Goal: Task Accomplishment & Management: Manage account settings

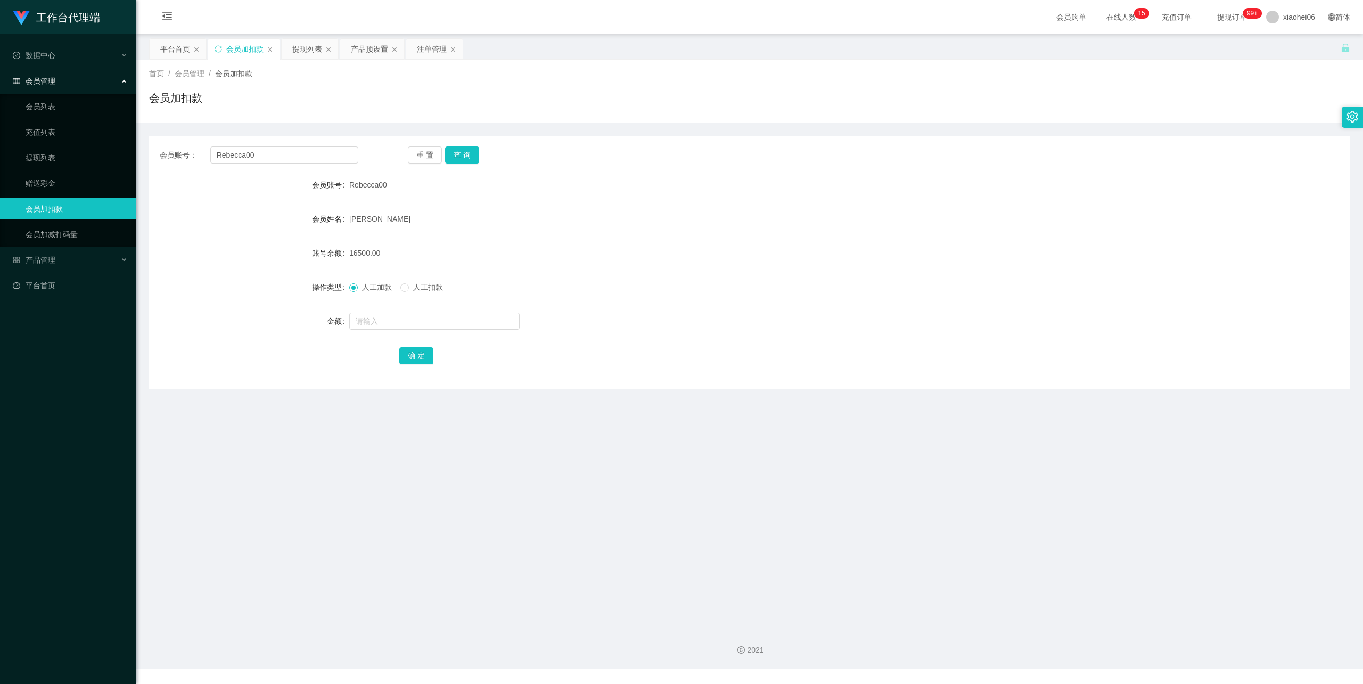
click at [148, 153] on main "关闭左侧 关闭右侧 关闭其它 刷新页面 平台首页 会员加扣款 提现列表 产品预设置 注单管理 首页 / 会员管理 / 会员加扣款 / 会员加扣款 会员账号： …" at bounding box center [749, 326] width 1227 height 585
type input "90893963"
click at [461, 151] on button "查 询" at bounding box center [462, 154] width 34 height 17
click at [383, 320] on input "text" at bounding box center [434, 321] width 170 height 17
click at [410, 322] on input "text" at bounding box center [434, 321] width 170 height 17
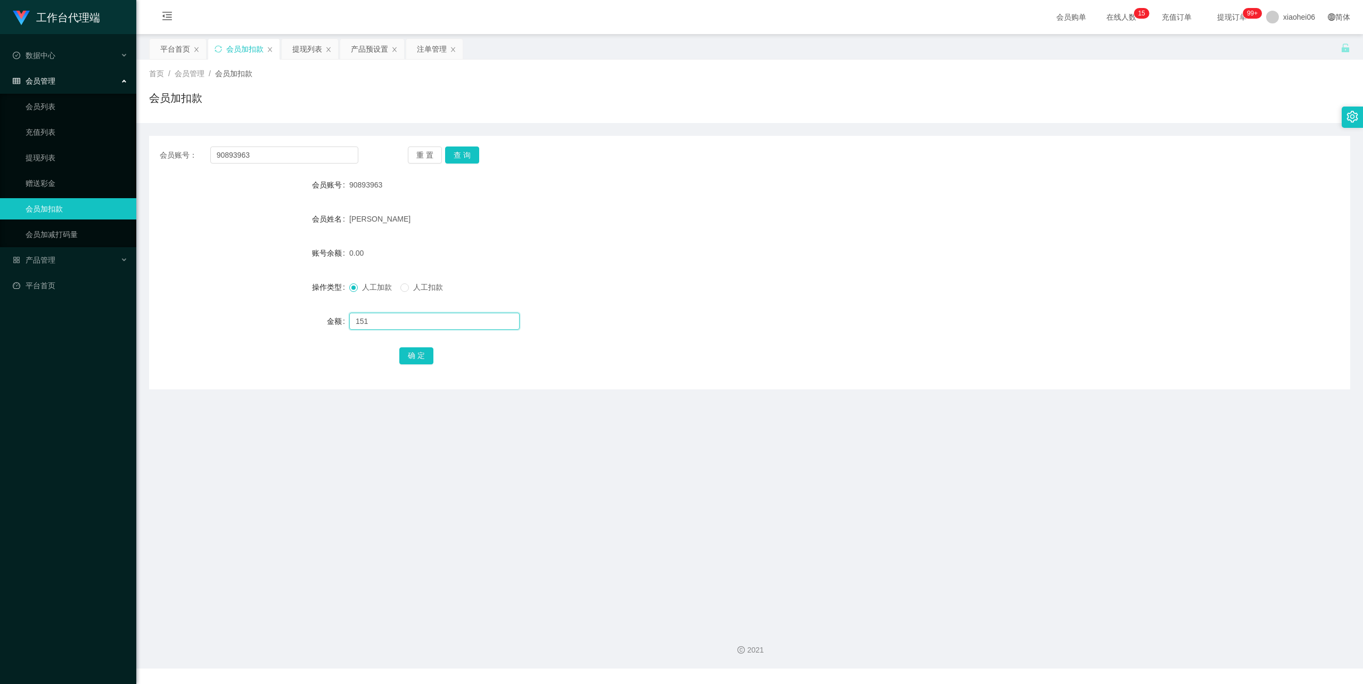
type input "151"
click at [388, 354] on div "确 定" at bounding box center [750, 355] width 1202 height 21
click at [412, 354] on button "确 定" at bounding box center [416, 355] width 34 height 17
click at [271, 159] on input "90893963" at bounding box center [284, 154] width 148 height 17
click at [316, 40] on div "提现列表" at bounding box center [307, 49] width 30 height 20
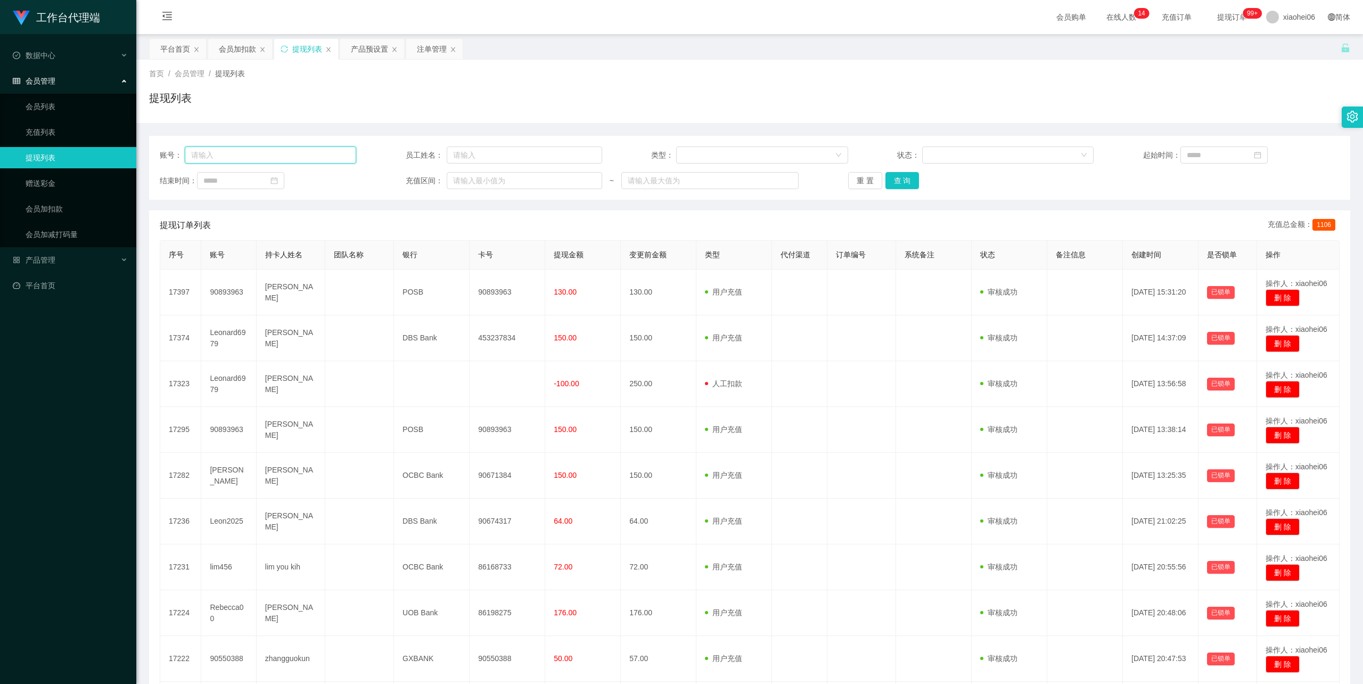
click at [303, 154] on input "text" at bounding box center [271, 154] width 172 height 17
paste input "Rebecca"
type input "Rebecca00"
click at [903, 175] on button "查 询" at bounding box center [903, 180] width 34 height 17
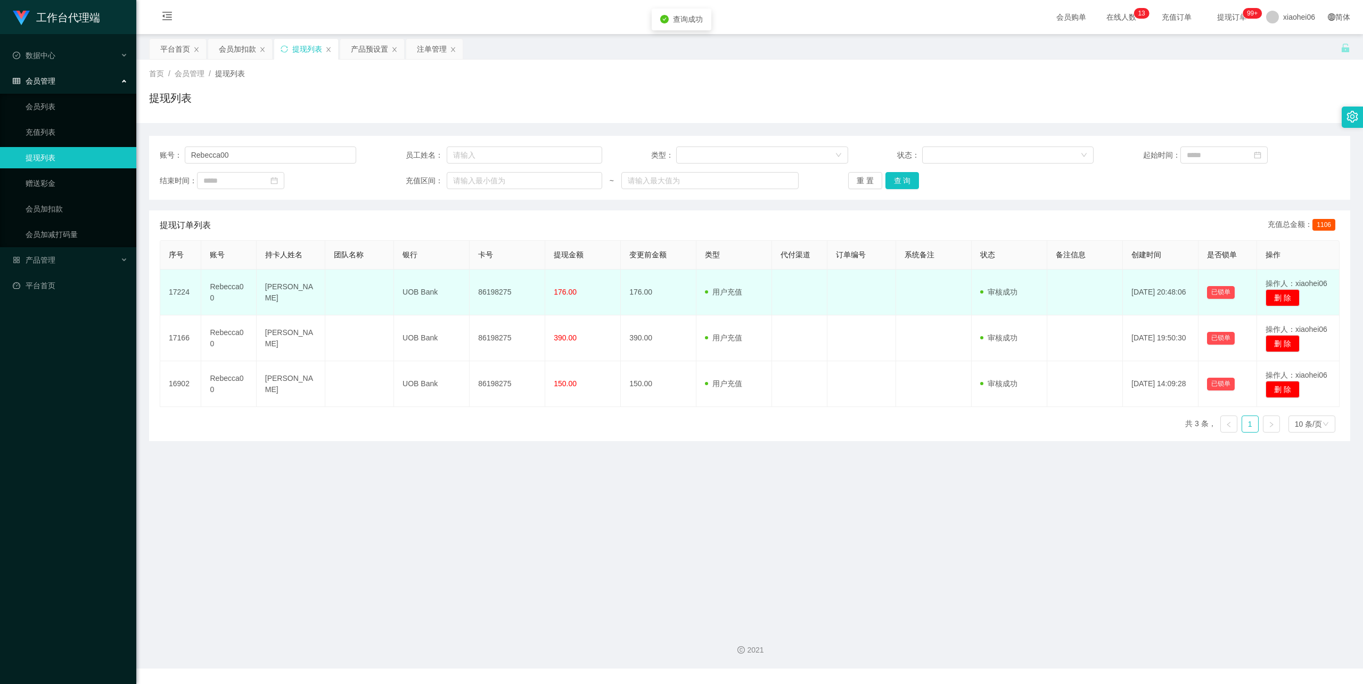
click at [277, 291] on td "Wan Hoi Yi Rebecca" at bounding box center [291, 292] width 69 height 46
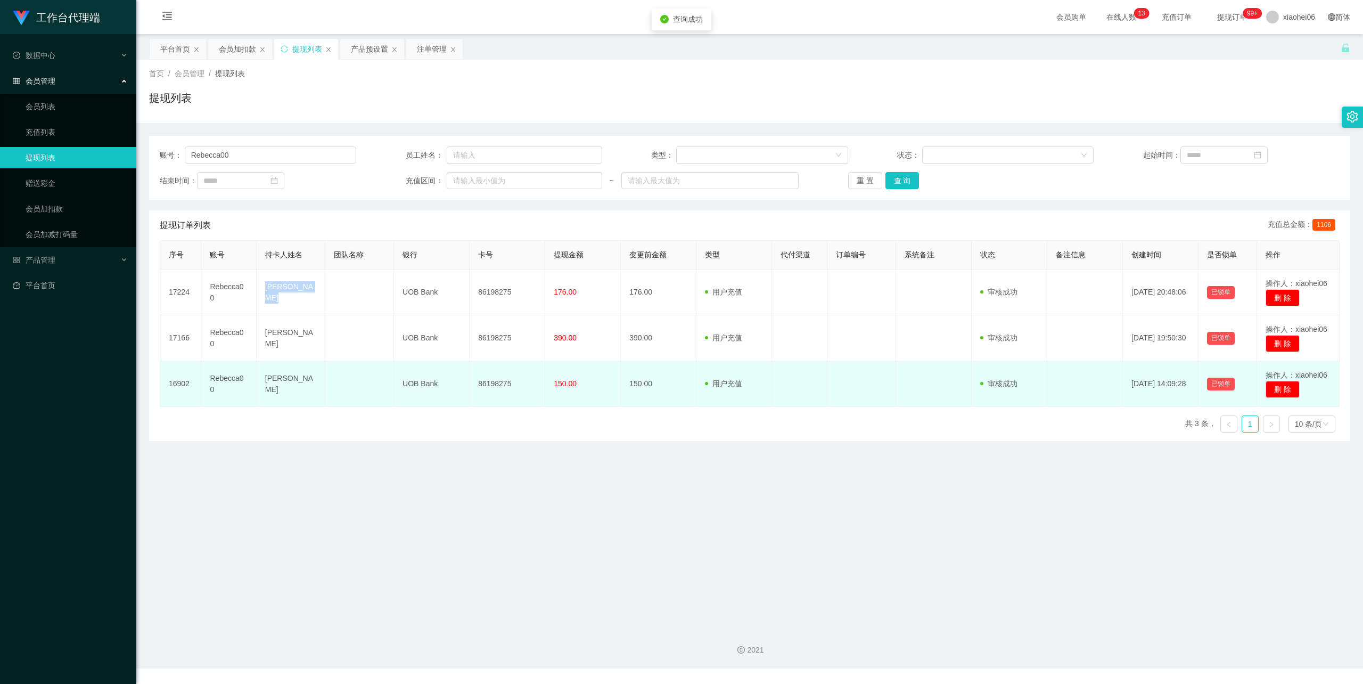
copy td "Wan Hoi Yi Rebecca"
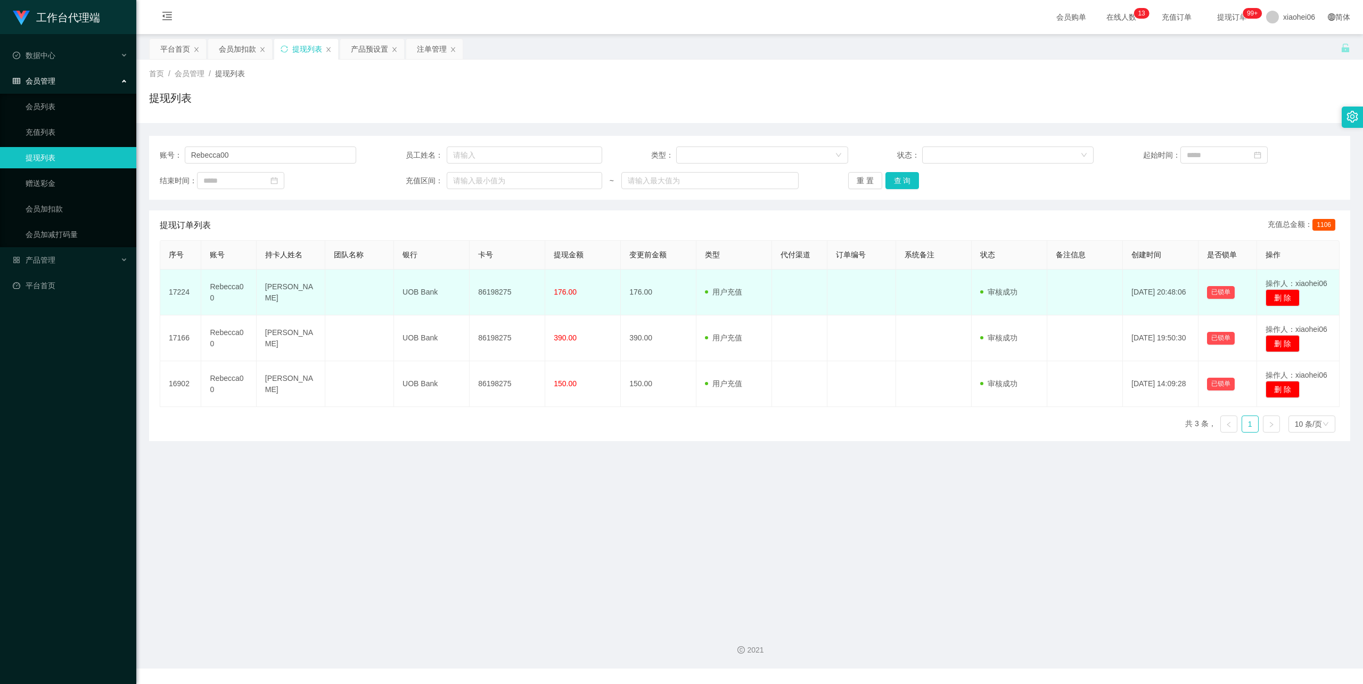
click at [504, 293] on td "86198275" at bounding box center [508, 292] width 76 height 46
copy td "86198275"
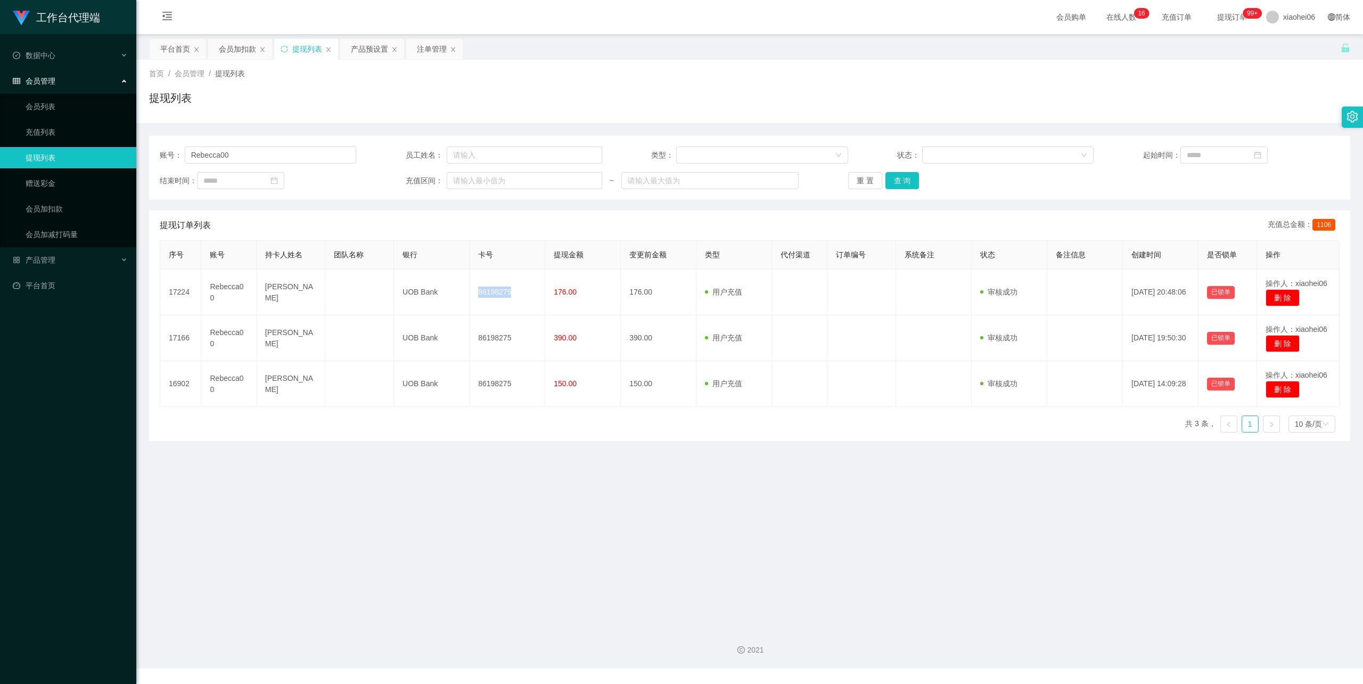
click at [378, 103] on div "提现列表" at bounding box center [750, 102] width 1202 height 24
click at [491, 101] on div "提现列表" at bounding box center [750, 102] width 1202 height 24
click at [365, 83] on div "首页 / 会员管理 / 提现列表 / 提现列表" at bounding box center [750, 91] width 1202 height 46
drag, startPoint x: 250, startPoint y: 154, endPoint x: 16, endPoint y: 151, distance: 233.8
click at [17, 151] on section "工作台代理端 数据中心 会员管理 会员列表 充值列表 提现列表 赠送彩金 会员加扣款 会员加减打码量 产品管理 平台首页 保存配置 重置配置 整体风格设置 主…" at bounding box center [681, 334] width 1363 height 668
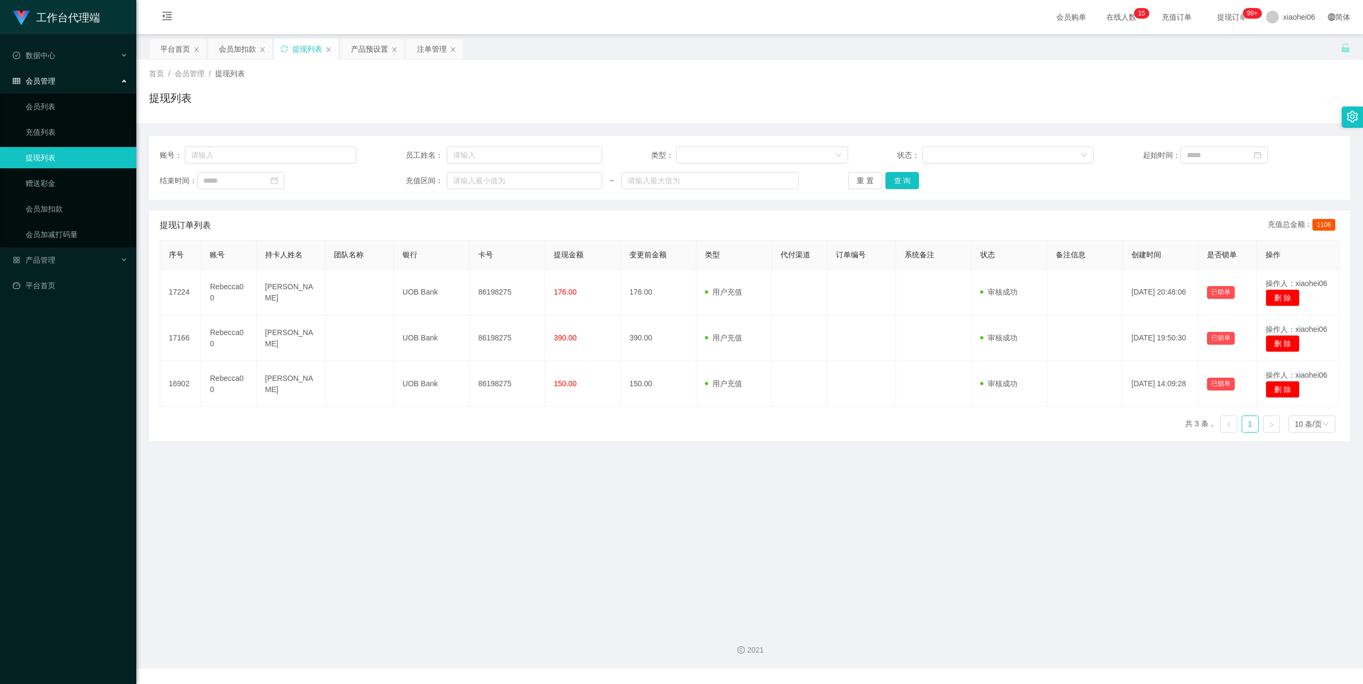
click at [458, 80] on div "首页 / 会员管理 / 提现列表 / 提现列表" at bounding box center [750, 91] width 1202 height 46
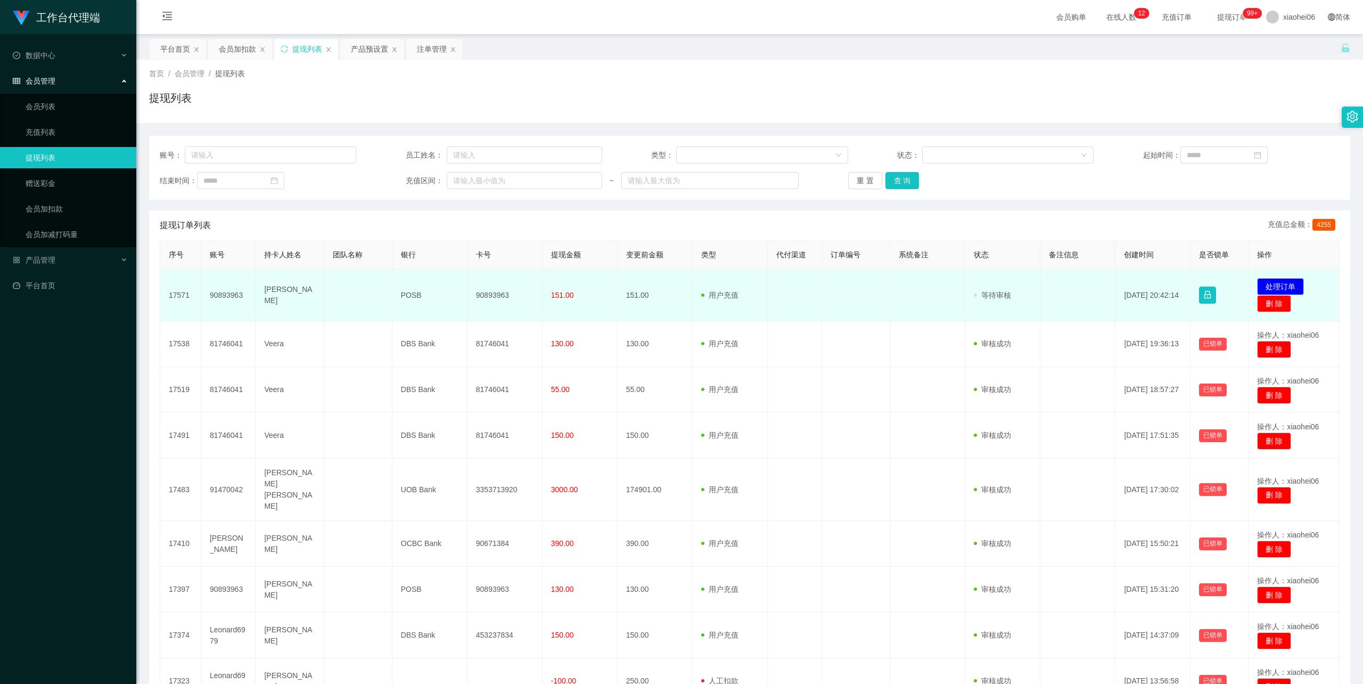
click at [490, 292] on td "90893963" at bounding box center [505, 295] width 75 height 52
copy td "90893963"
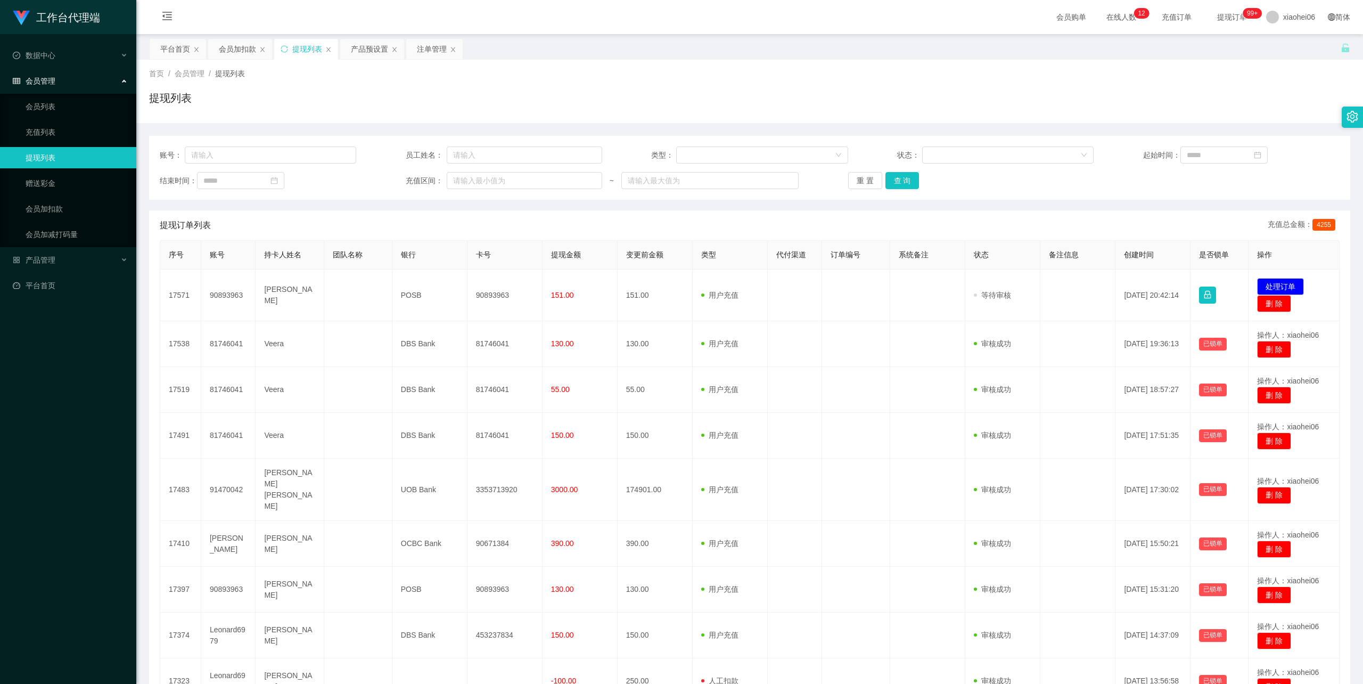
drag, startPoint x: 704, startPoint y: 73, endPoint x: 889, endPoint y: 69, distance: 185.4
click at [706, 73] on div "首页 / 会员管理 / 提现列表 /" at bounding box center [750, 73] width 1202 height 11
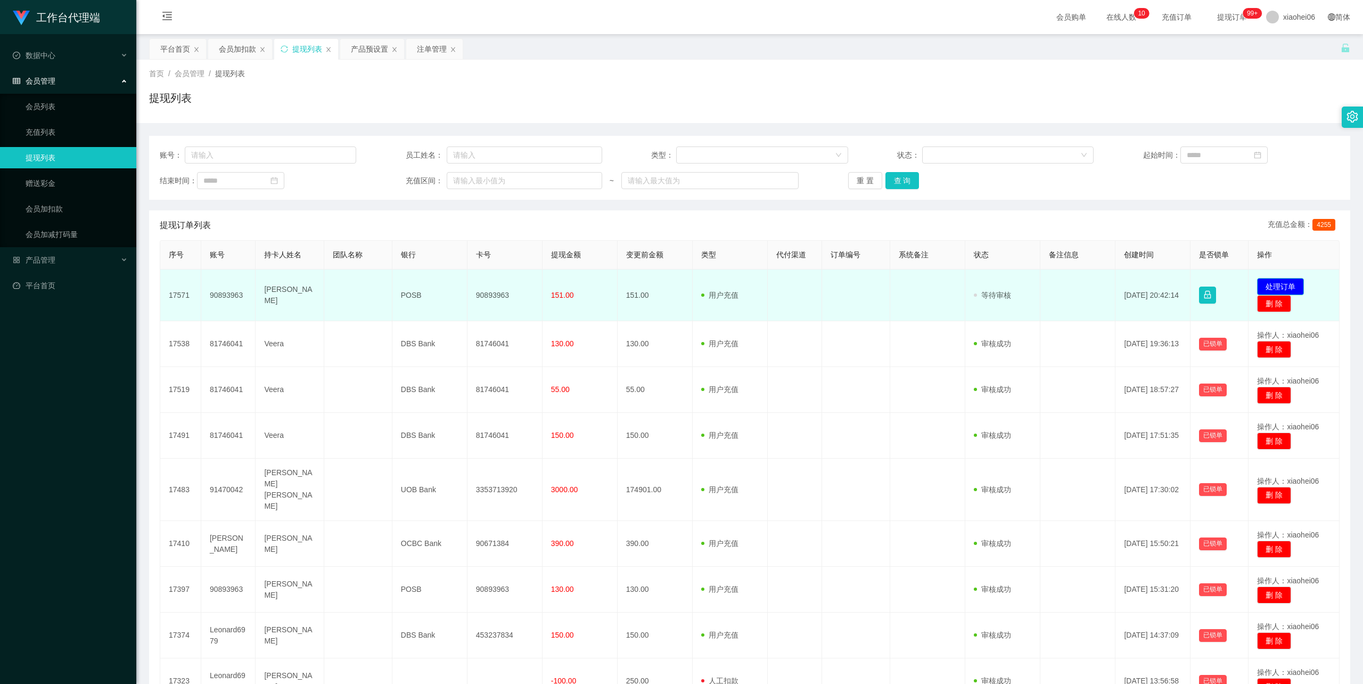
click at [1273, 284] on button "处理订单" at bounding box center [1280, 286] width 47 height 17
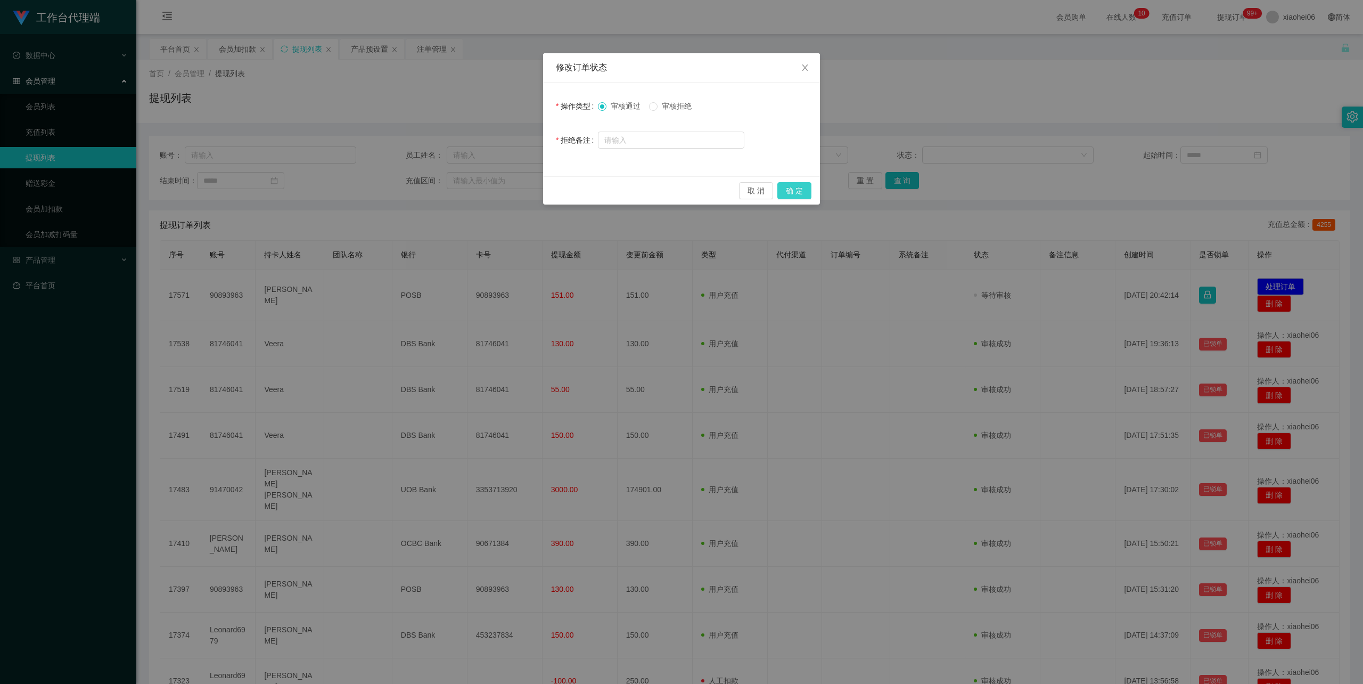
click at [785, 194] on button "确 定" at bounding box center [795, 190] width 34 height 17
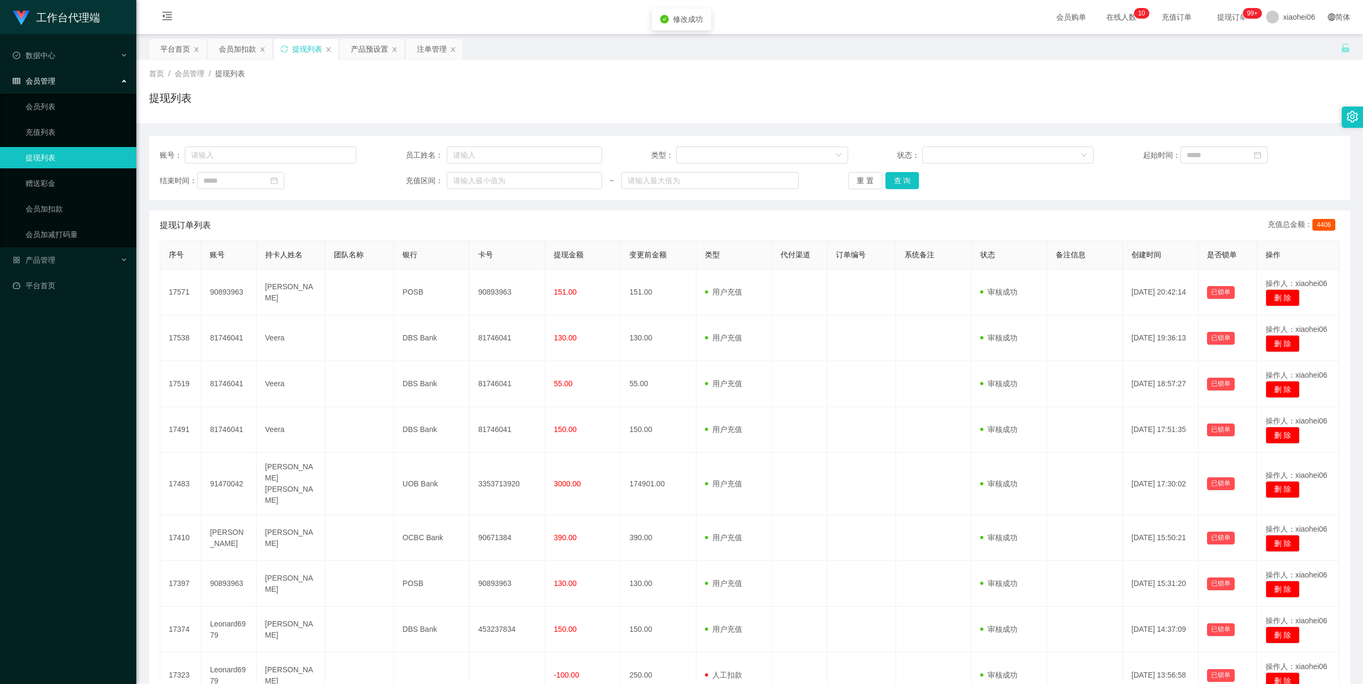
click at [900, 75] on div "首页 / 会员管理 / 提现列表 /" at bounding box center [750, 73] width 1202 height 11
